Goal: Task Accomplishment & Management: Manage account settings

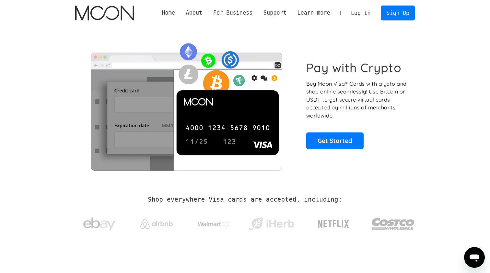
click at [364, 15] on link "Log In" at bounding box center [360, 13] width 30 height 14
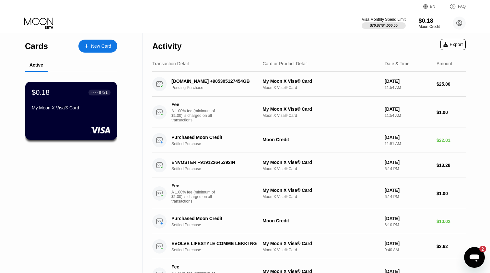
click at [82, 101] on div "$0.18 ● ● ● ● 8721 My Moon X Visa® Card" at bounding box center [71, 100] width 79 height 25
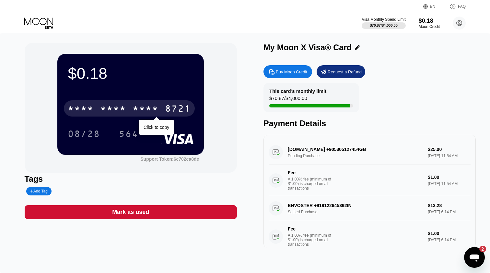
click at [136, 113] on div "* * * *" at bounding box center [146, 109] width 26 height 10
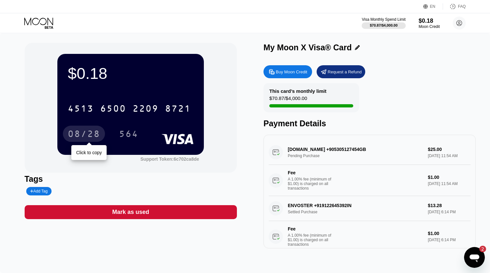
click at [80, 132] on div "08/28" at bounding box center [84, 134] width 32 height 10
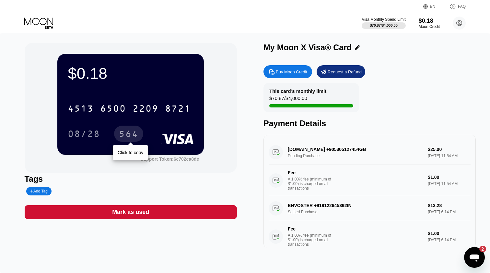
click at [131, 130] on div "564" at bounding box center [128, 134] width 19 height 10
